Goal: Navigation & Orientation: Understand site structure

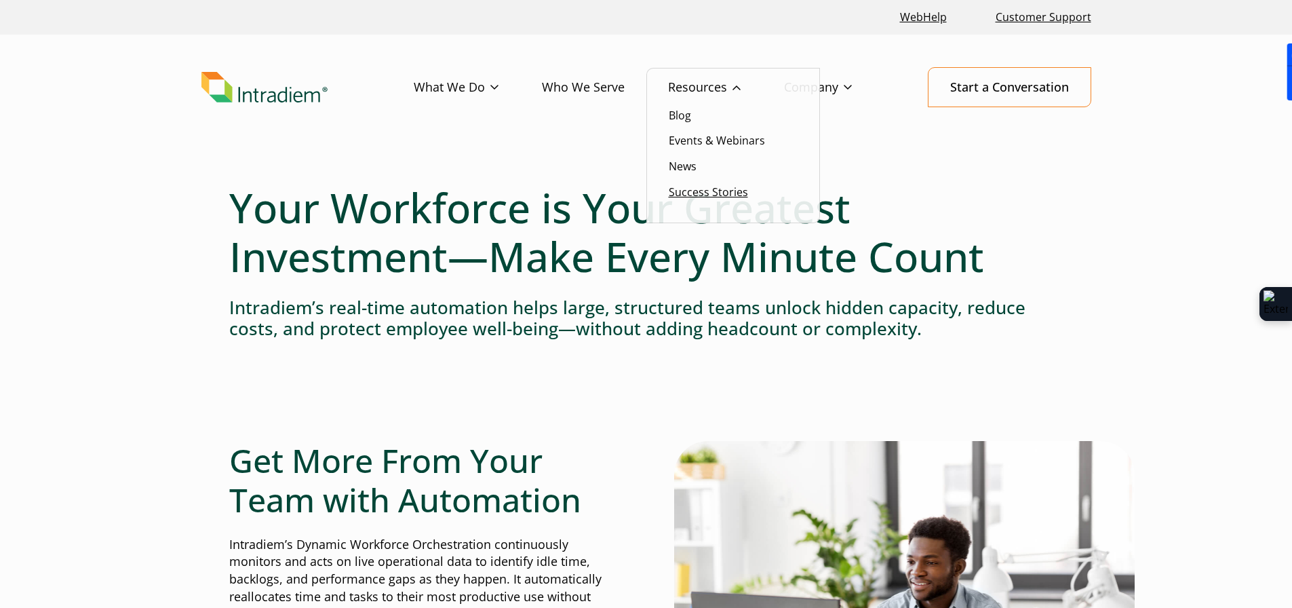
click at [697, 195] on link "Success Stories" at bounding box center [708, 191] width 79 height 15
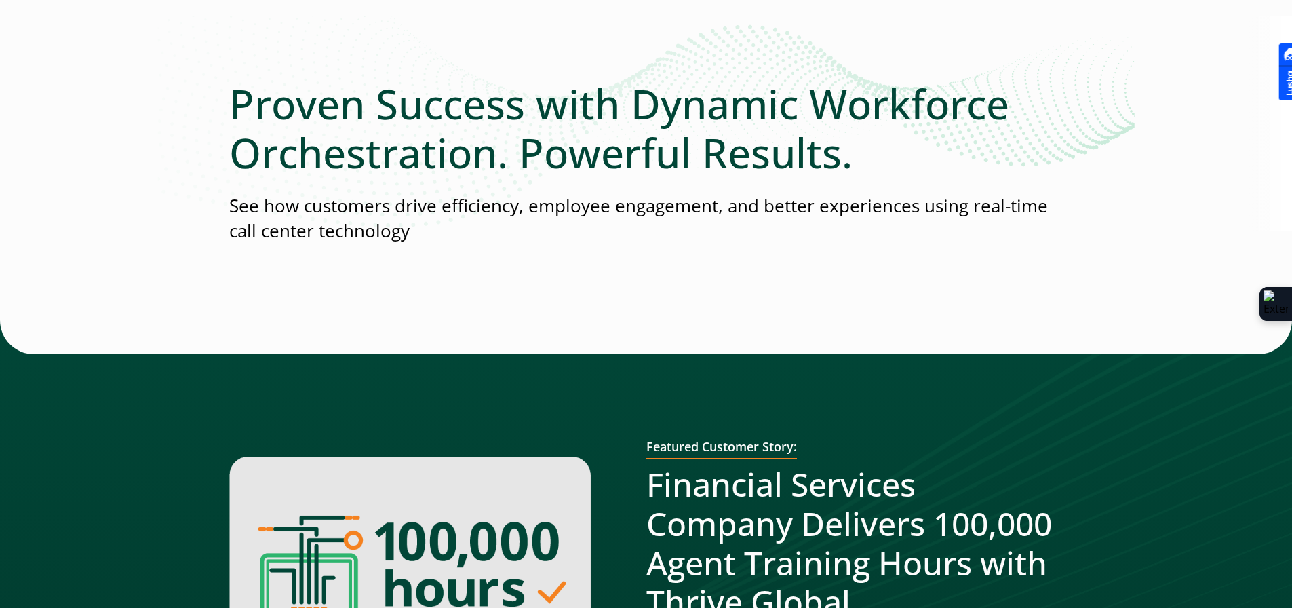
scroll to position [18, 0]
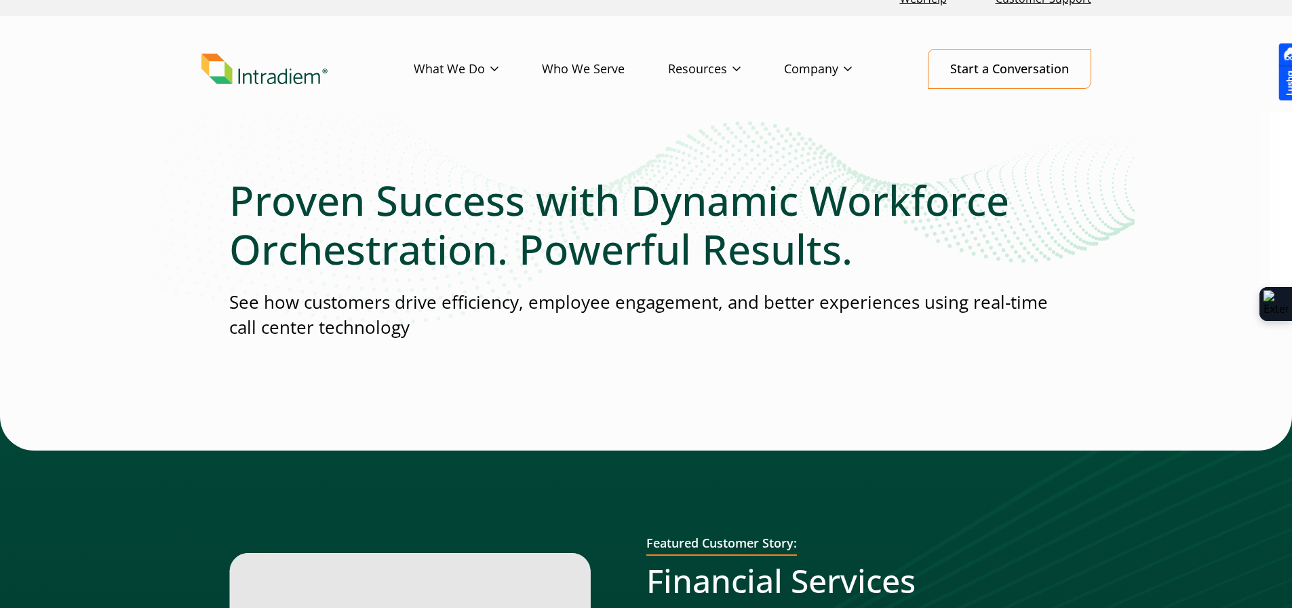
click at [591, 66] on link "Who We Serve" at bounding box center [605, 69] width 126 height 39
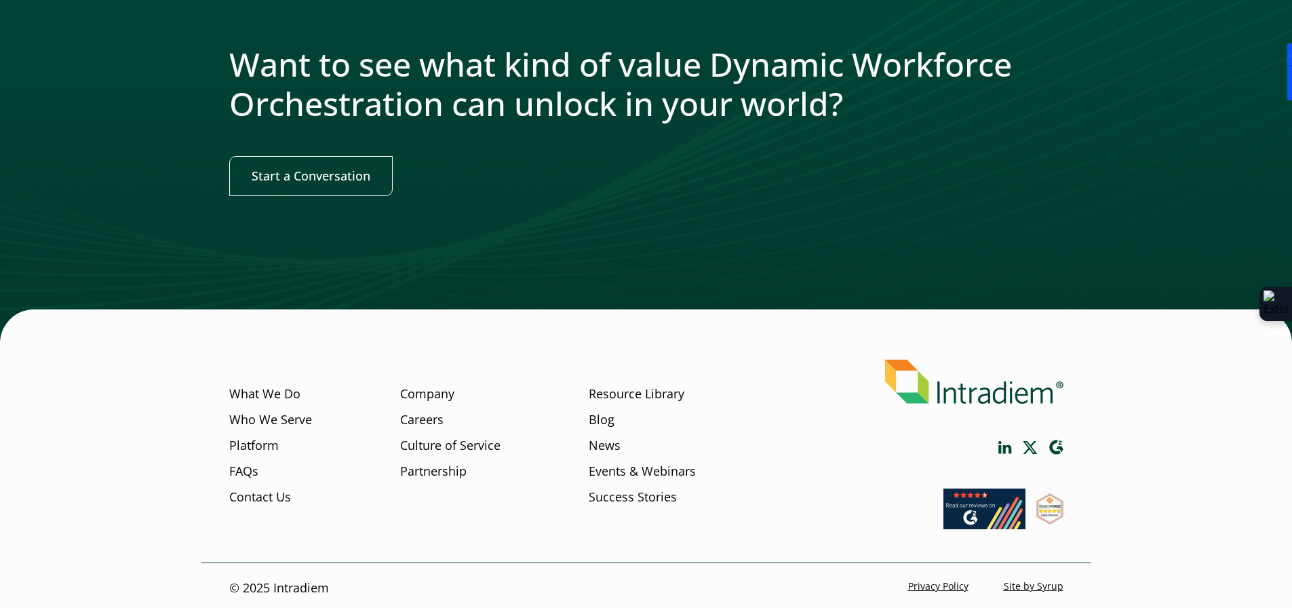
scroll to position [1595, 0]
